Goal: Communication & Community: Answer question/provide support

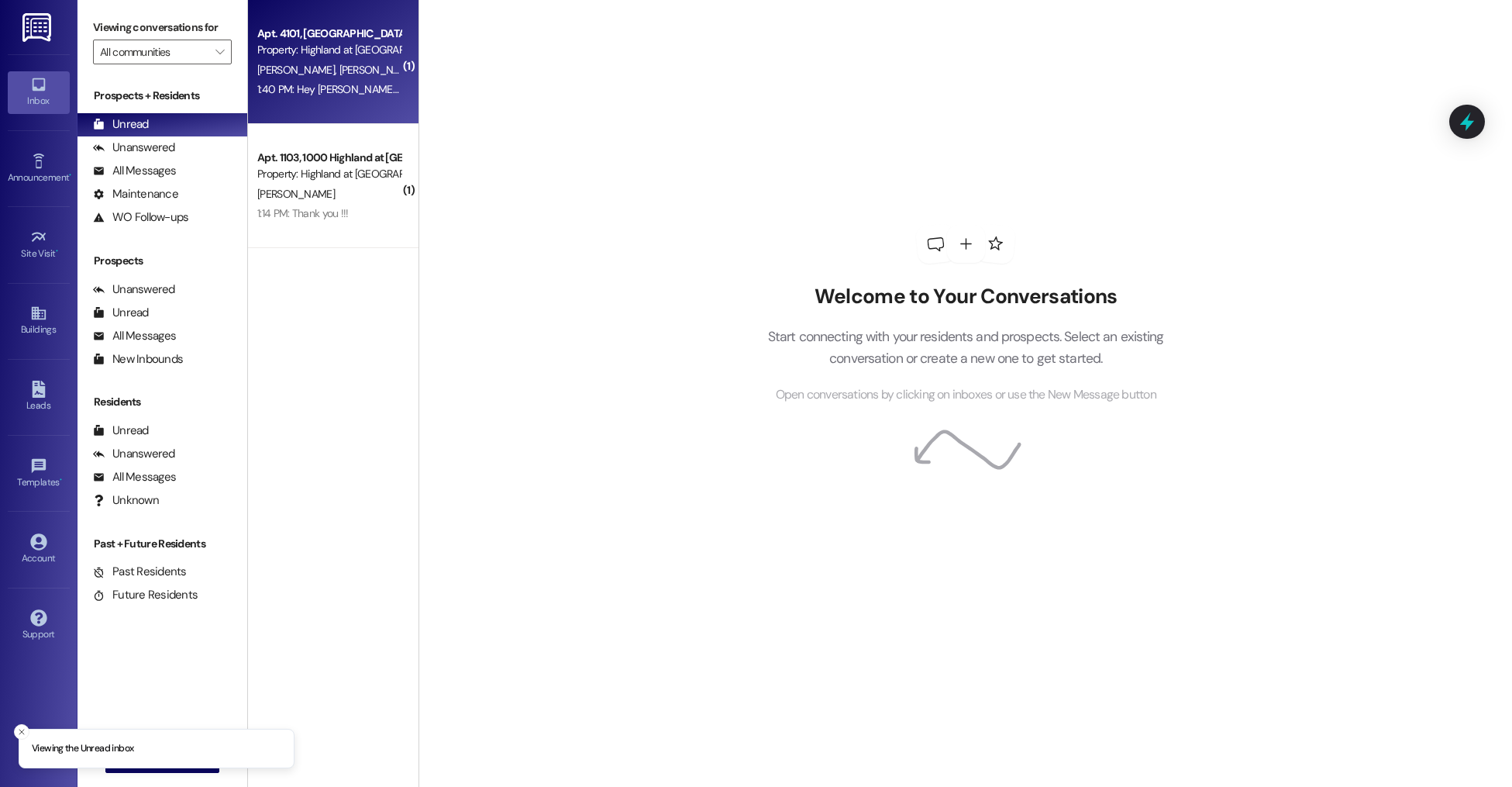
click at [339, 112] on div "Apt. 4101, [GEOGRAPHIC_DATA] at [GEOGRAPHIC_DATA] Property: [GEOGRAPHIC_DATA] a…" at bounding box center [333, 62] width 170 height 124
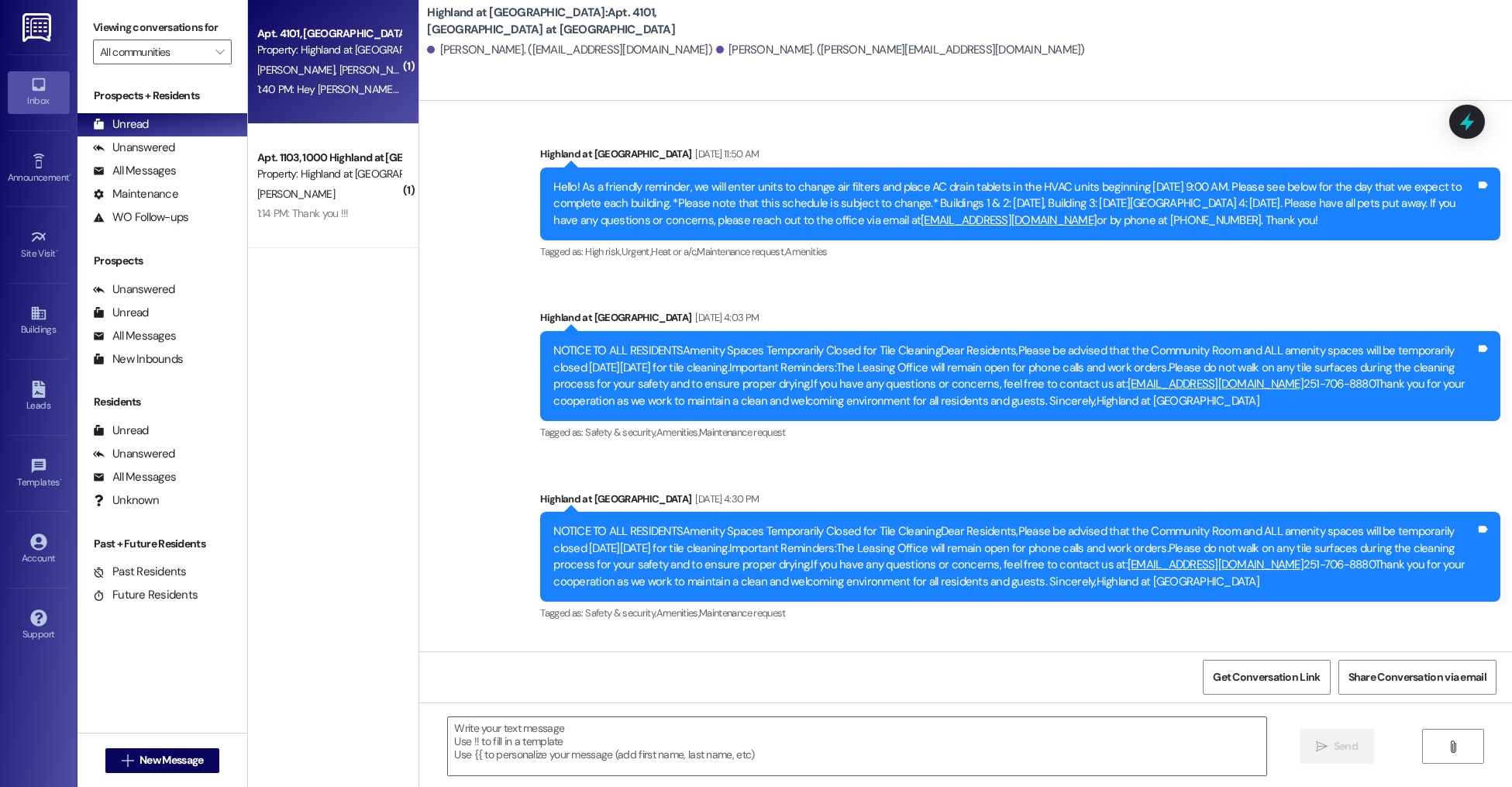
scroll to position [4512, 0]
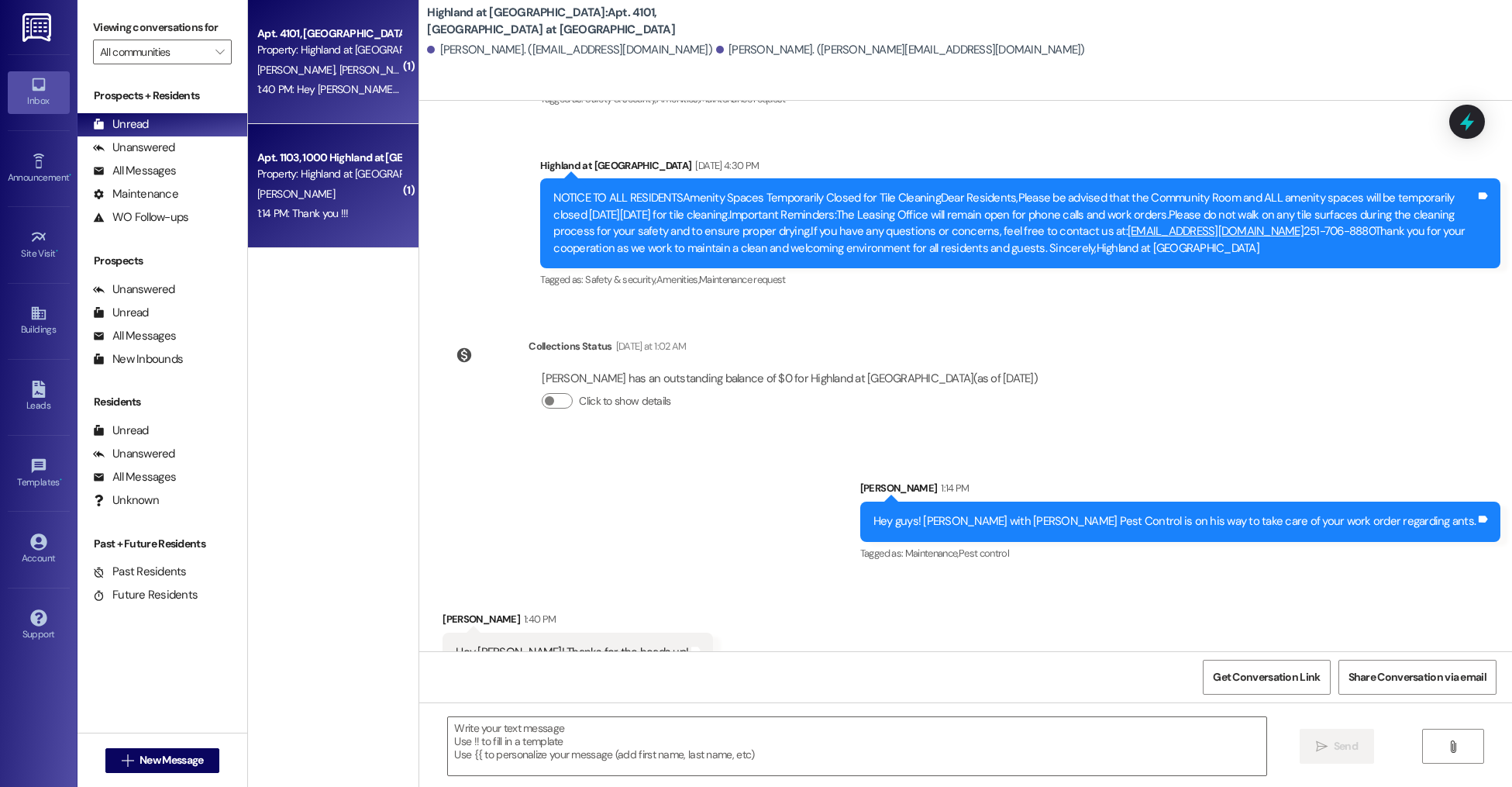
click at [326, 180] on div "Property: Highland at [GEOGRAPHIC_DATA]" at bounding box center [329, 174] width 143 height 17
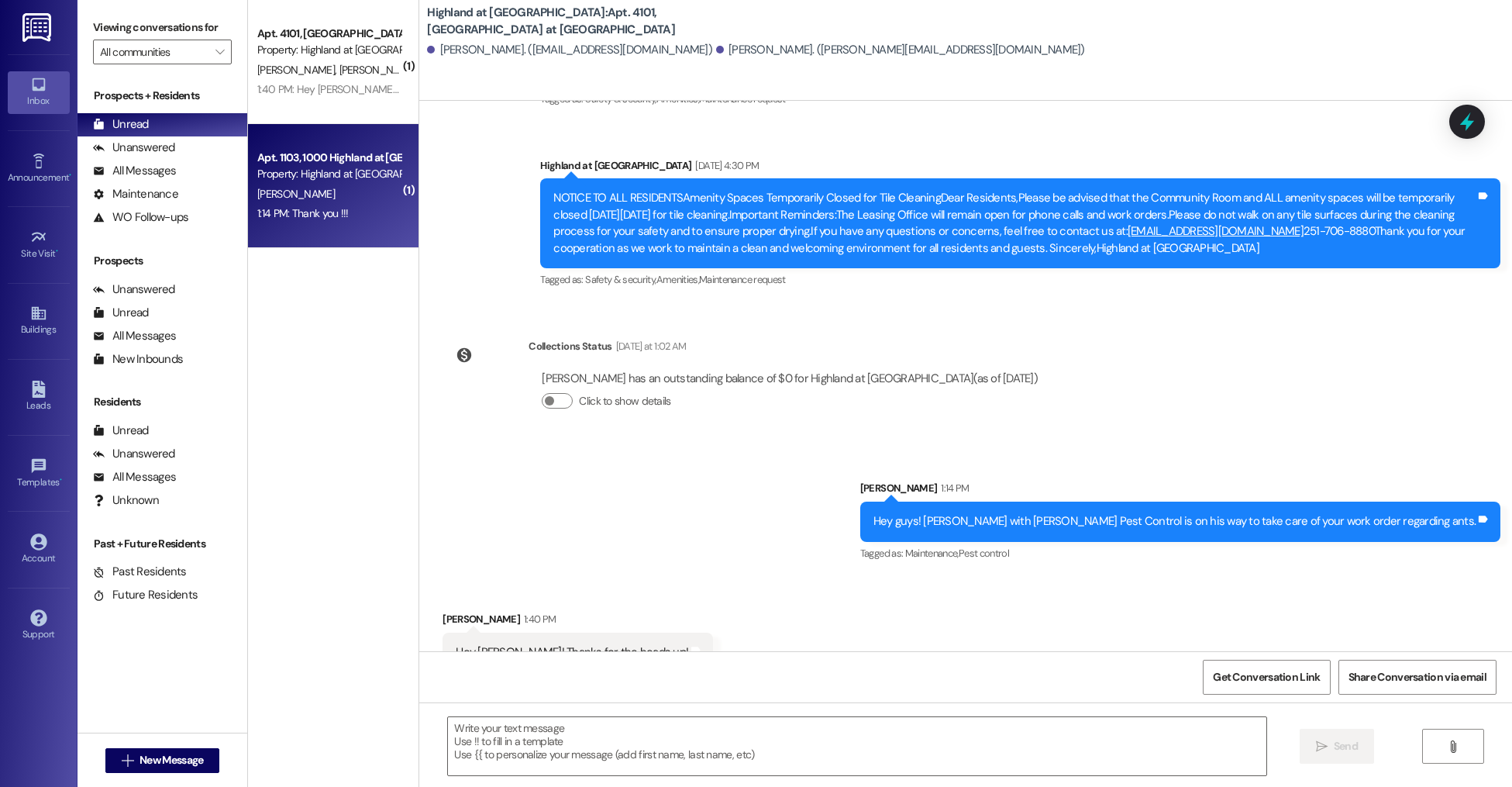
scroll to position [1300, 0]
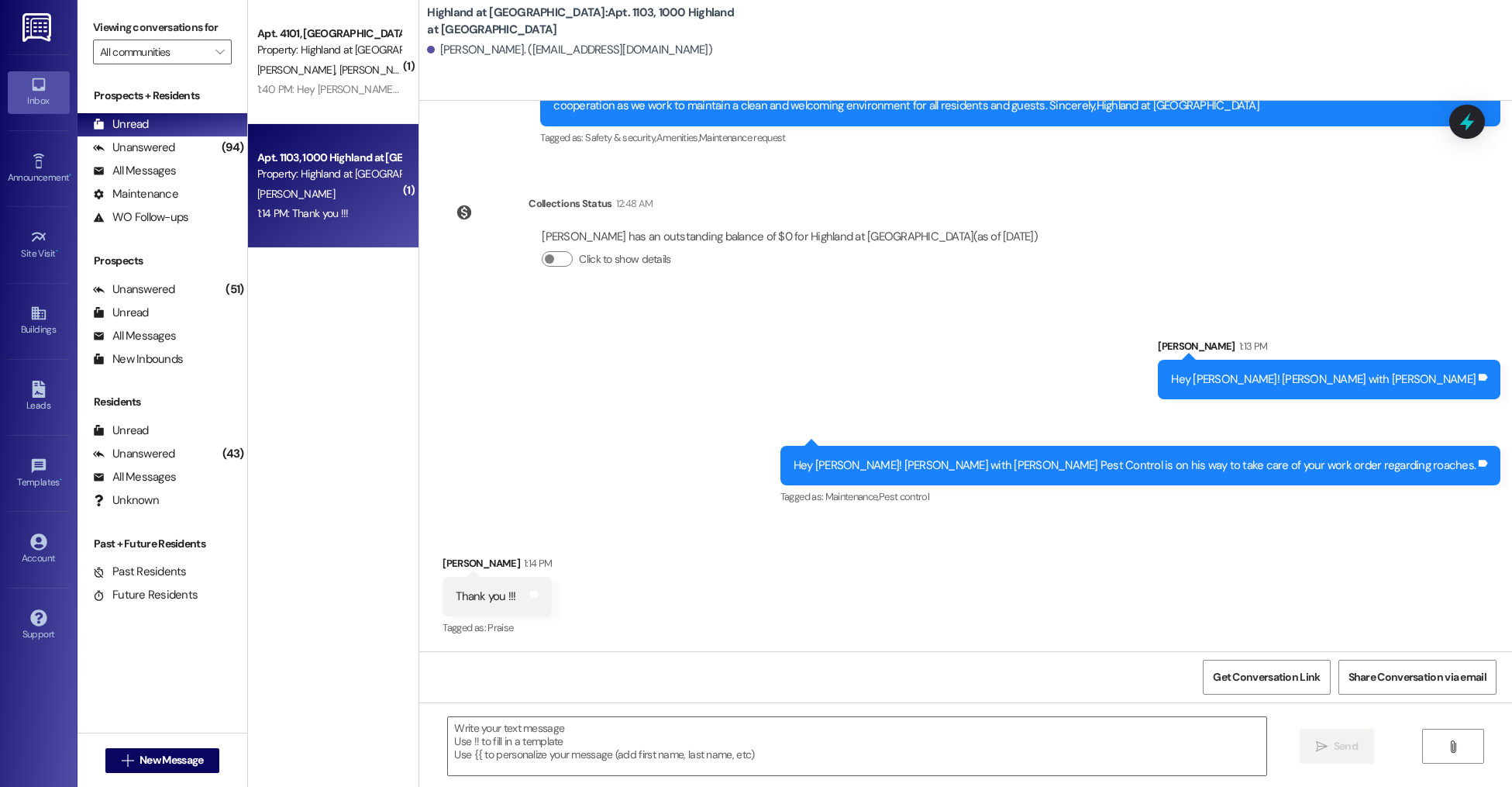
click at [167, 775] on div " New Message" at bounding box center [163, 760] width 115 height 39
click at [218, 763] on div " New Message" at bounding box center [162, 759] width 170 height 54
click at [190, 750] on button " New Message" at bounding box center [163, 760] width 115 height 25
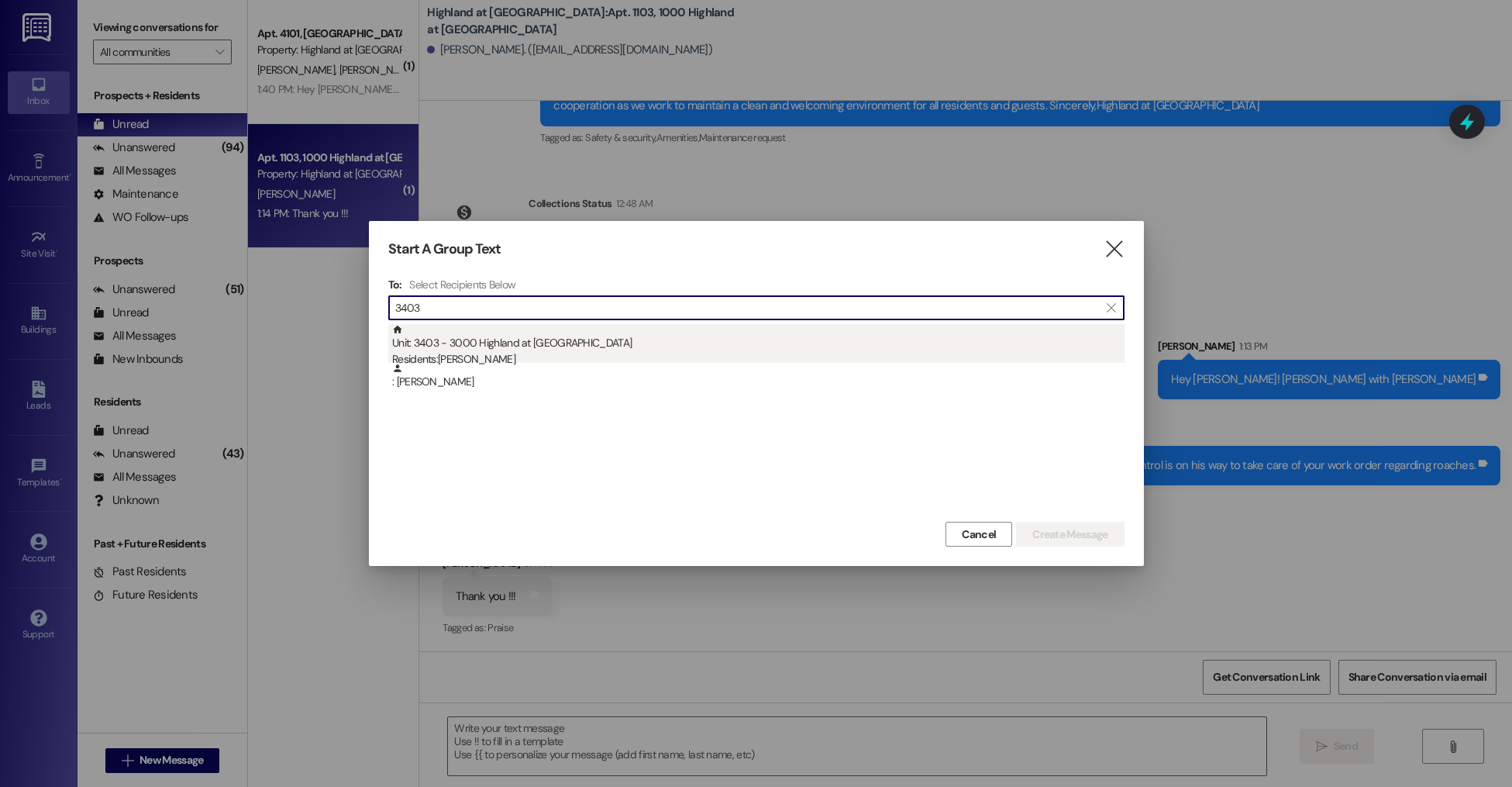
type input "3403"
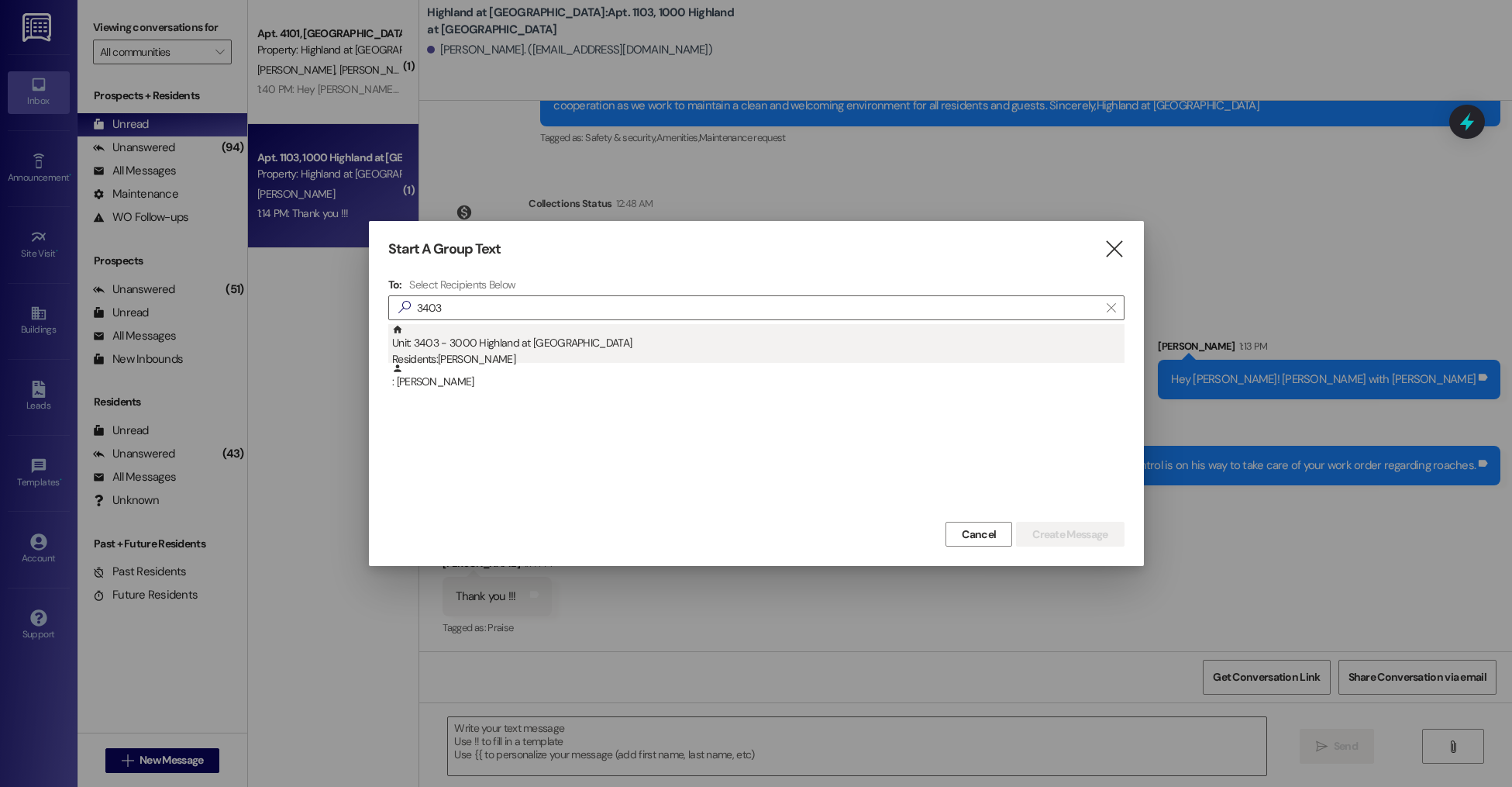
click at [576, 356] on div "Residents: [PERSON_NAME]" at bounding box center [758, 359] width 732 height 17
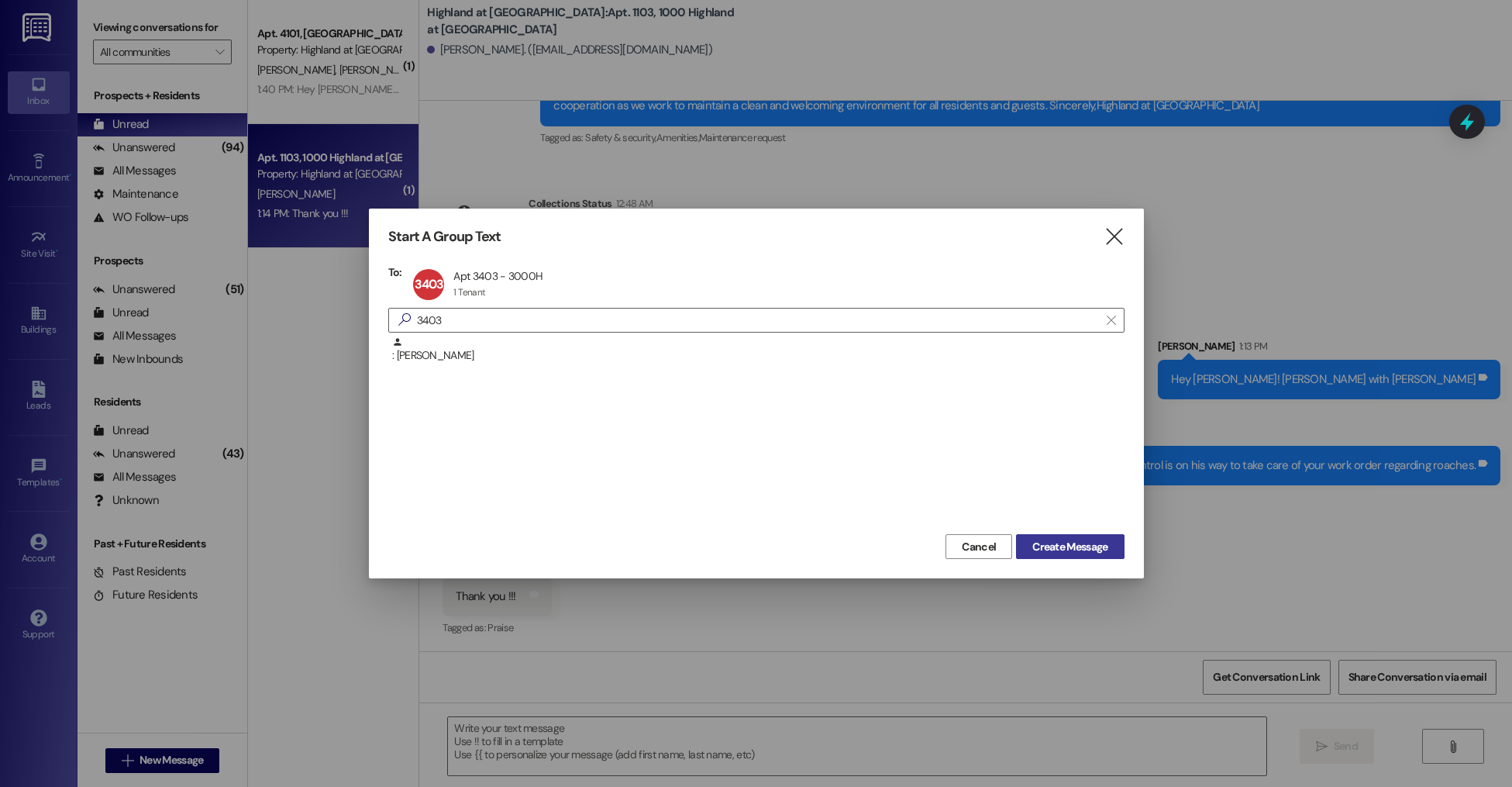
click at [1073, 549] on span "Create Message" at bounding box center [1069, 547] width 75 height 17
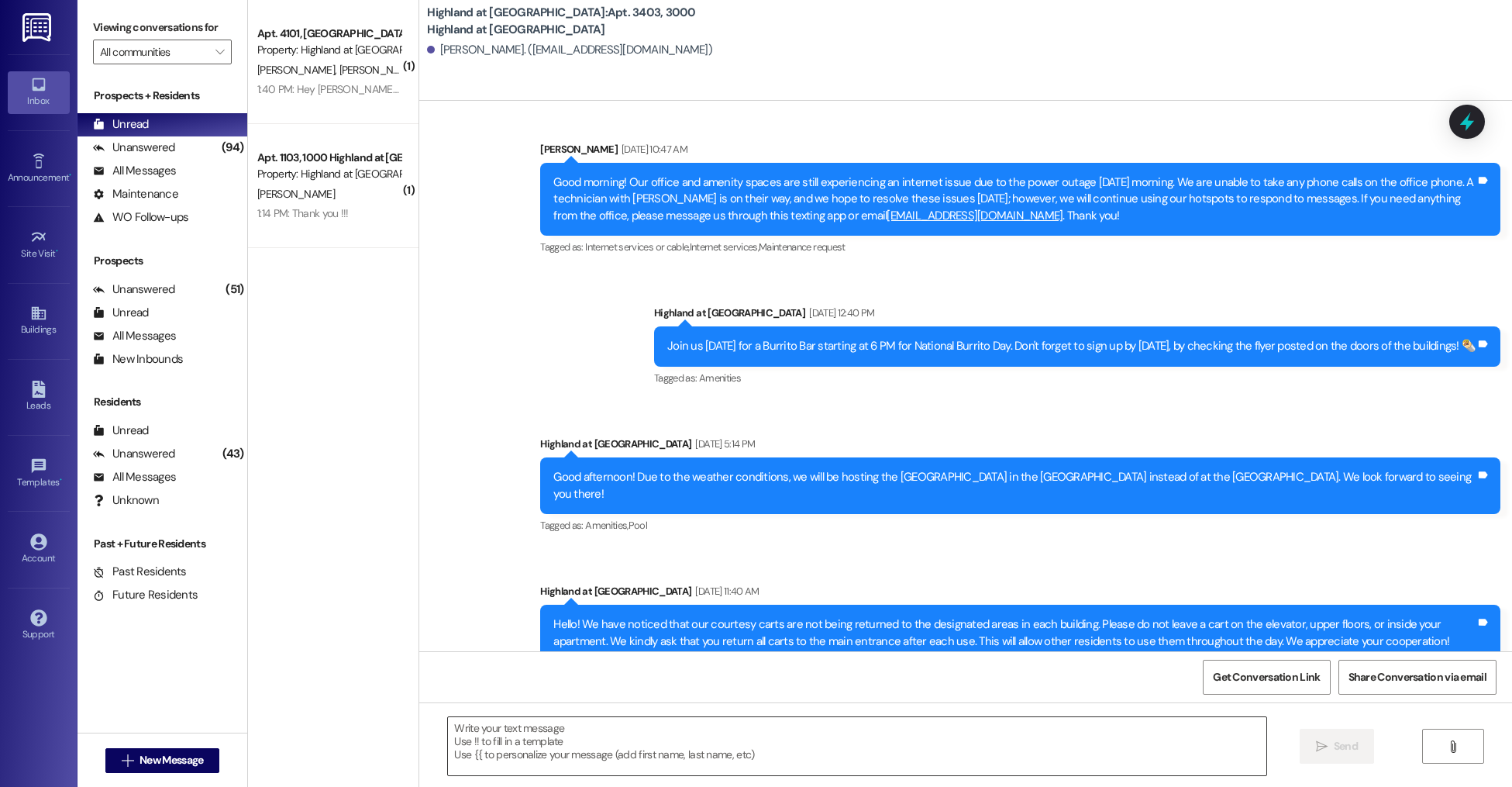
click at [590, 768] on textarea at bounding box center [856, 746] width 818 height 58
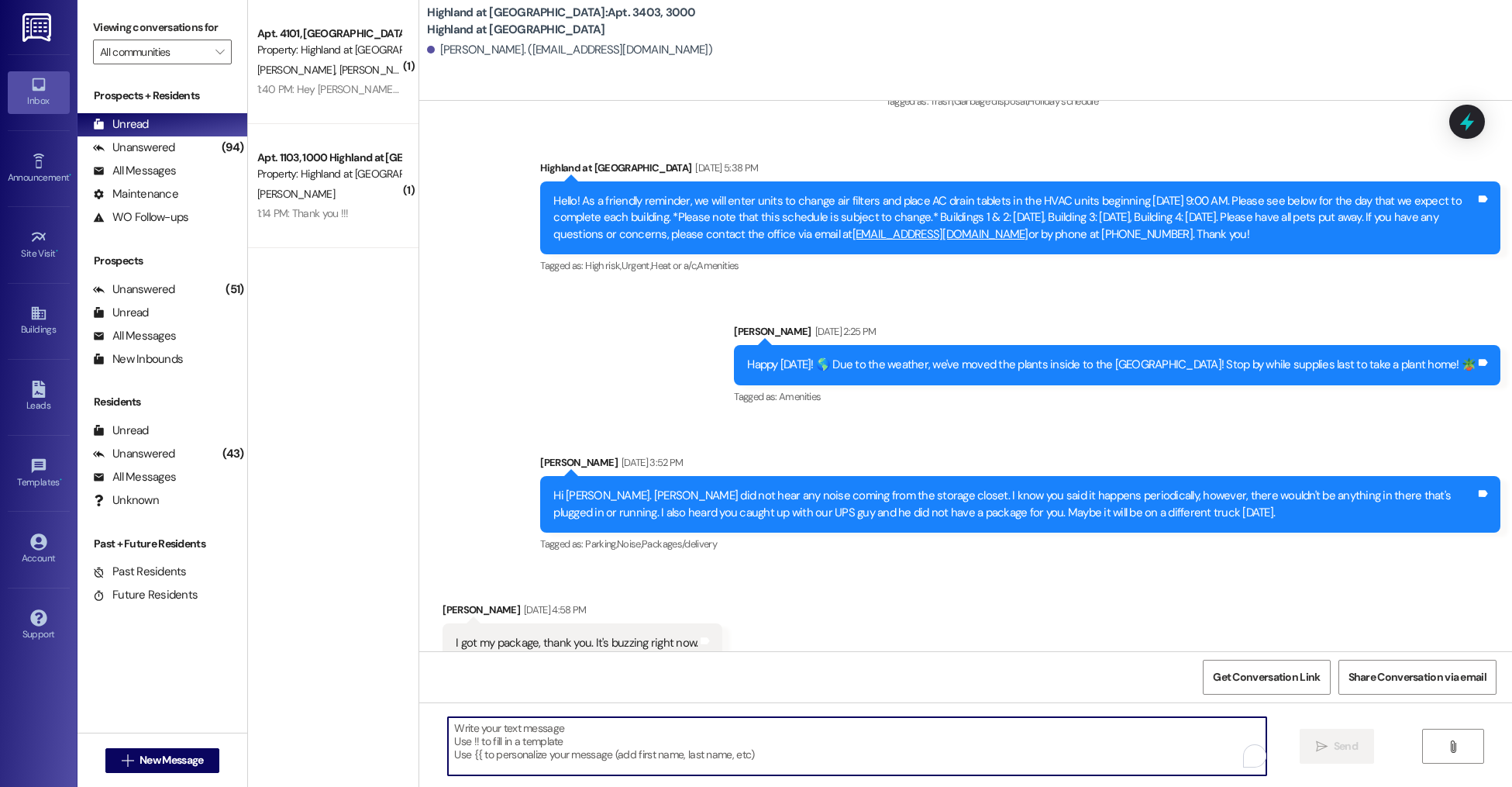
scroll to position [4298, 0]
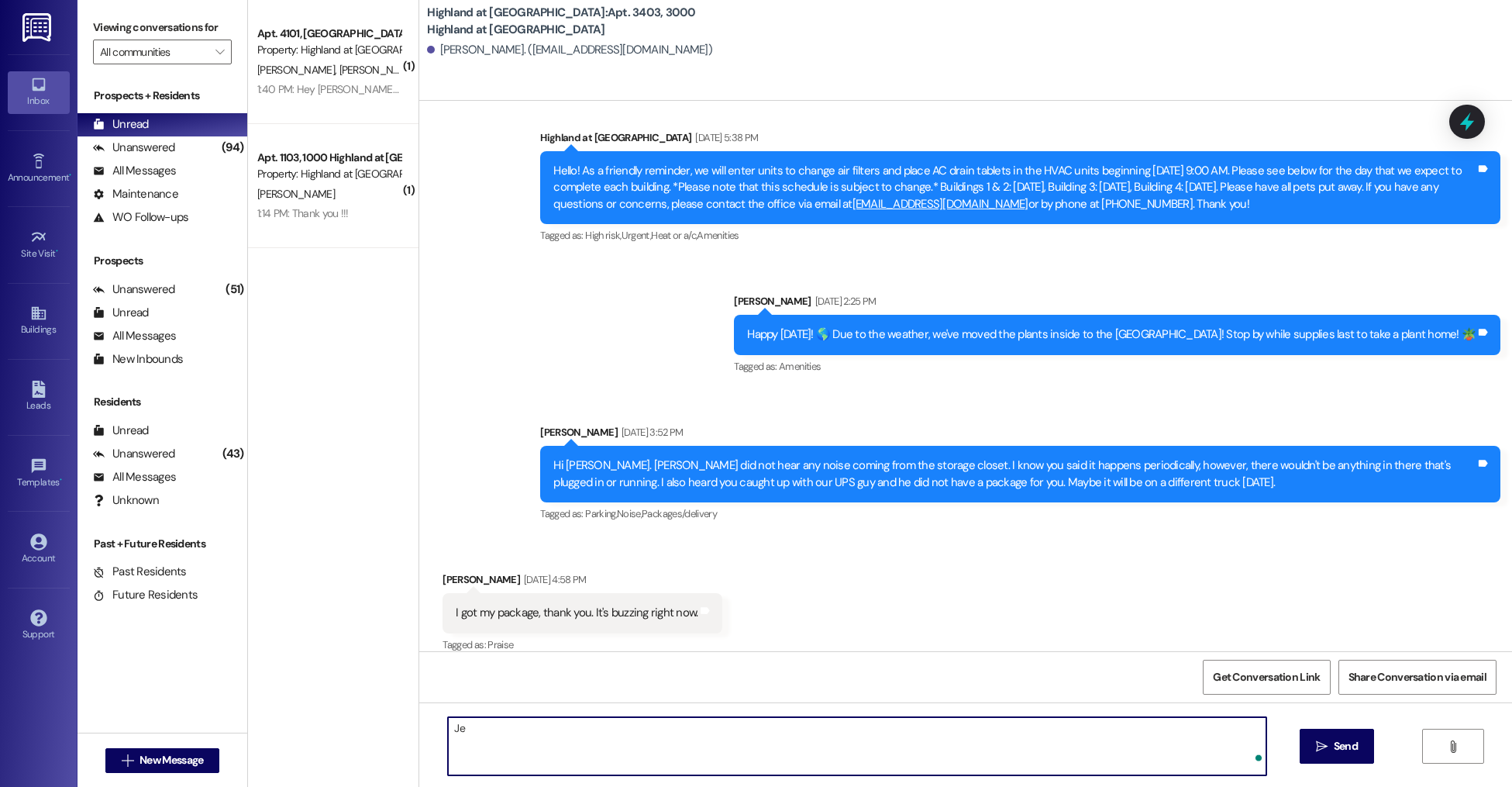
type textarea "J"
type textarea "Hey [PERSON_NAME]! I hope you are doing well! I've noticied your truck parked o…"
